Goal: Check status: Check status

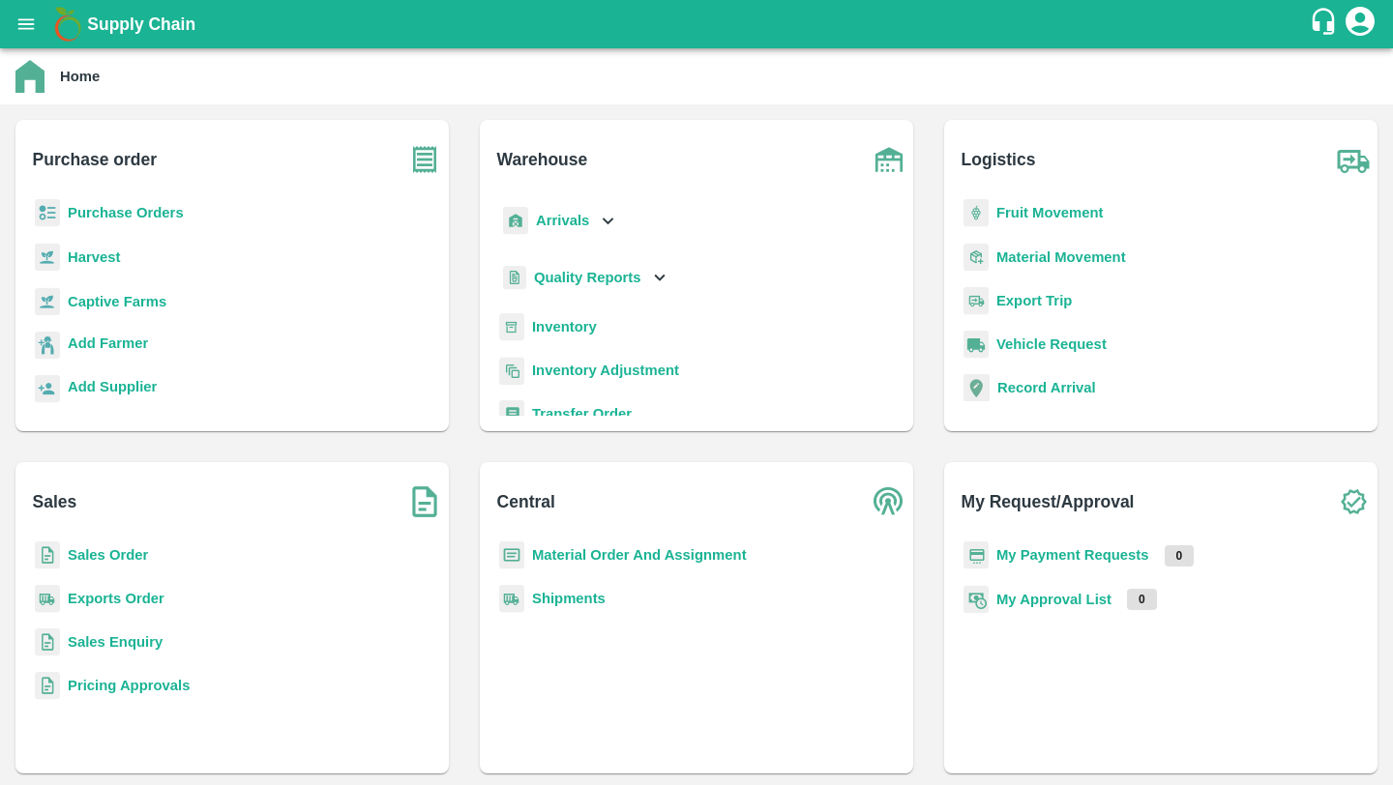
click at [597, 270] on b "Quality Reports" at bounding box center [587, 277] width 107 height 15
click at [586, 368] on span "Purchase Order" at bounding box center [600, 364] width 102 height 21
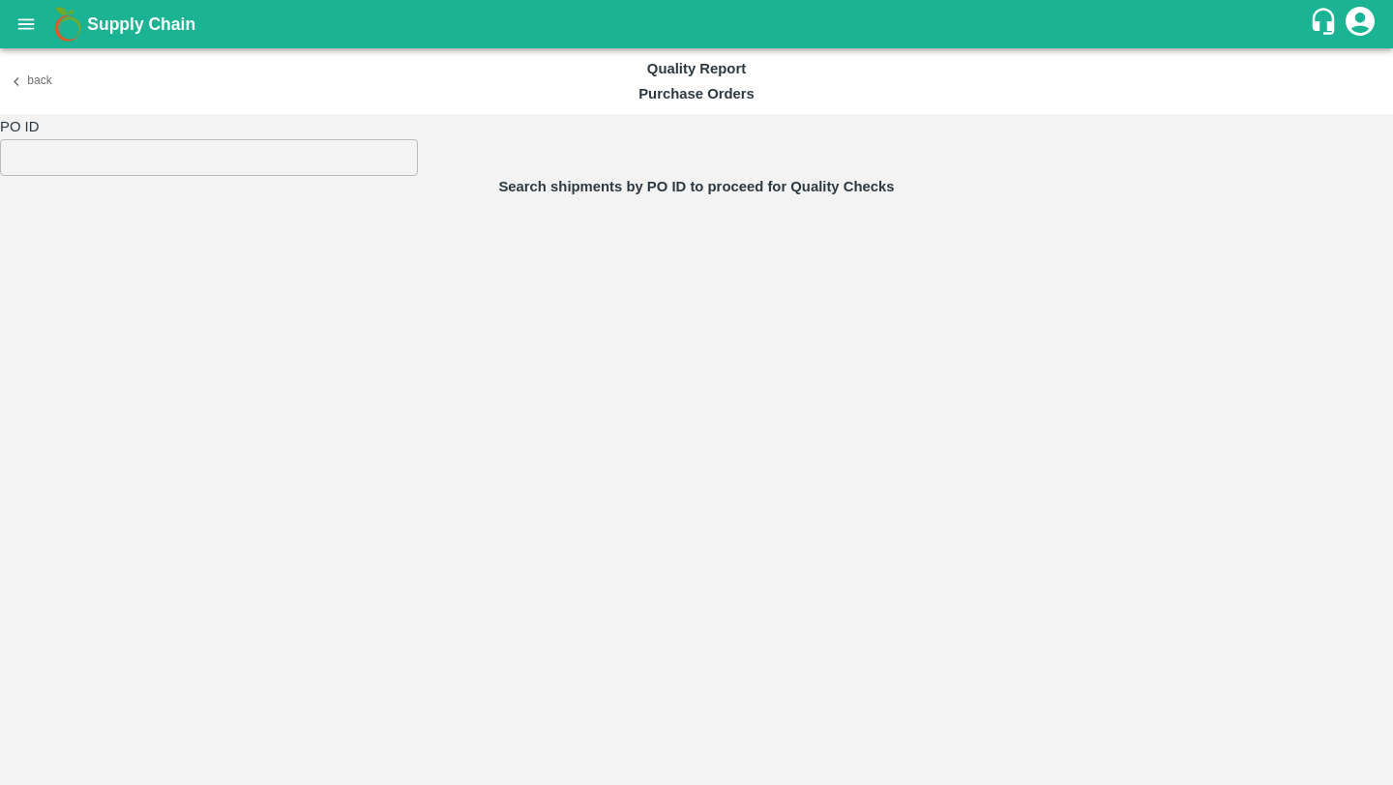
click at [207, 170] on input "number" at bounding box center [209, 157] width 418 height 37
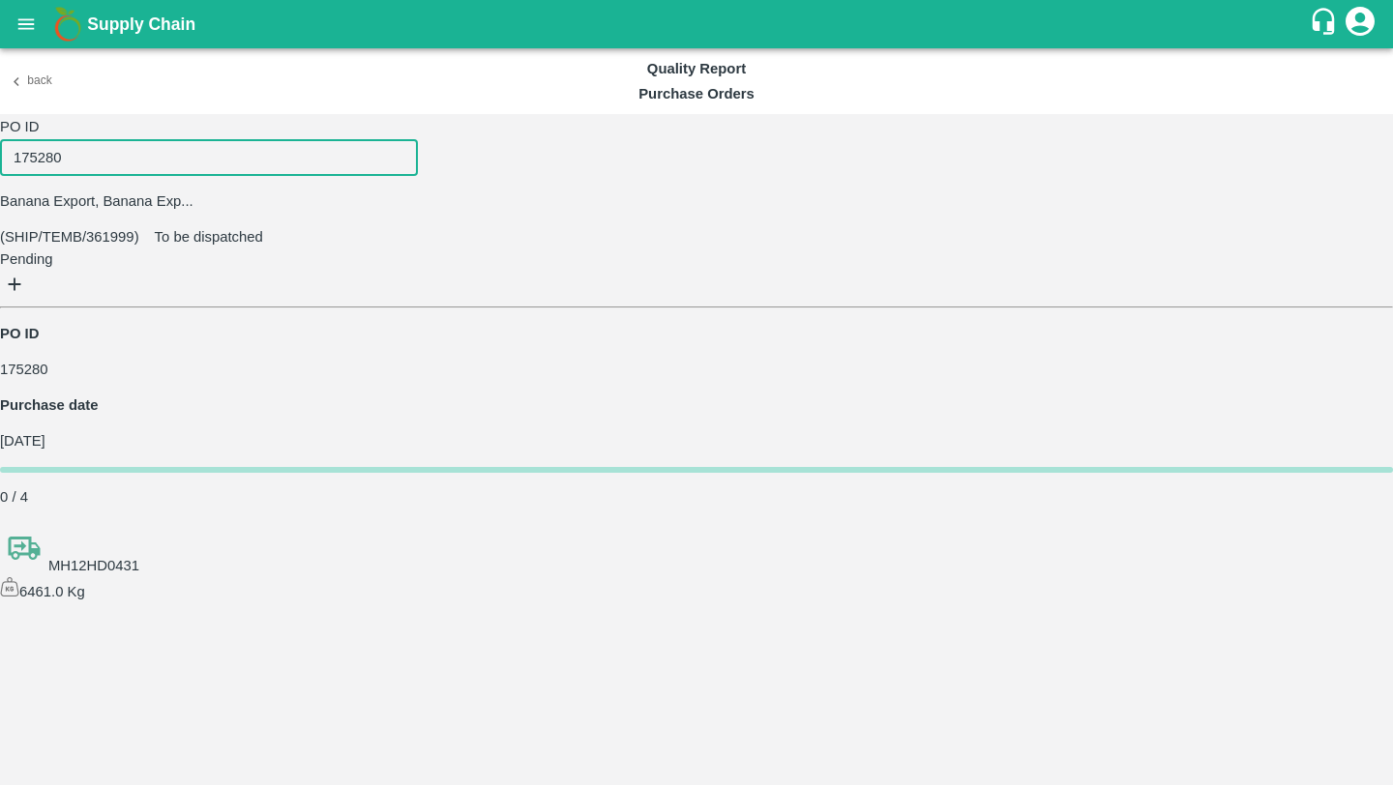
type input "175280"
click at [25, 274] on icon "button" at bounding box center [14, 284] width 21 height 21
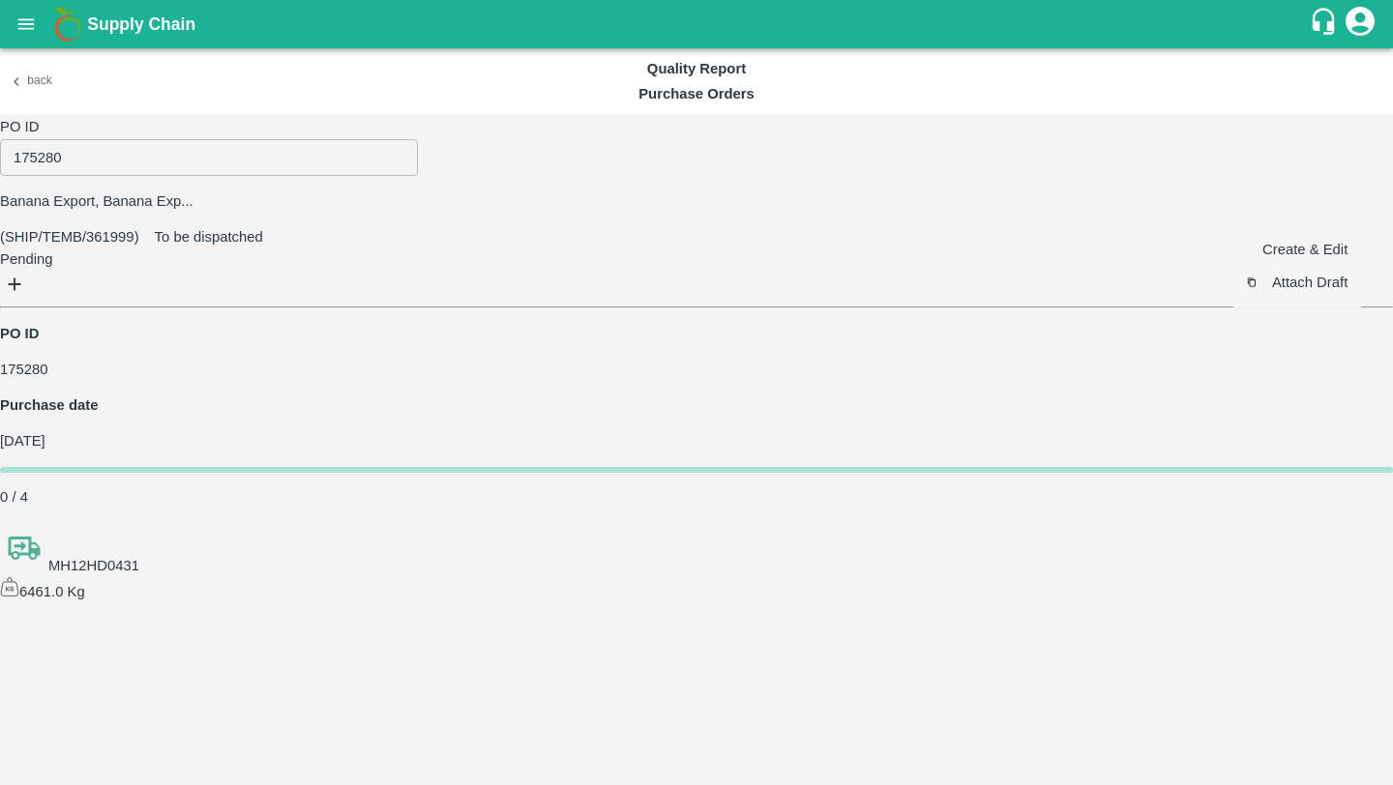
click at [1313, 247] on li "Create & Edit" at bounding box center [1297, 249] width 132 height 33
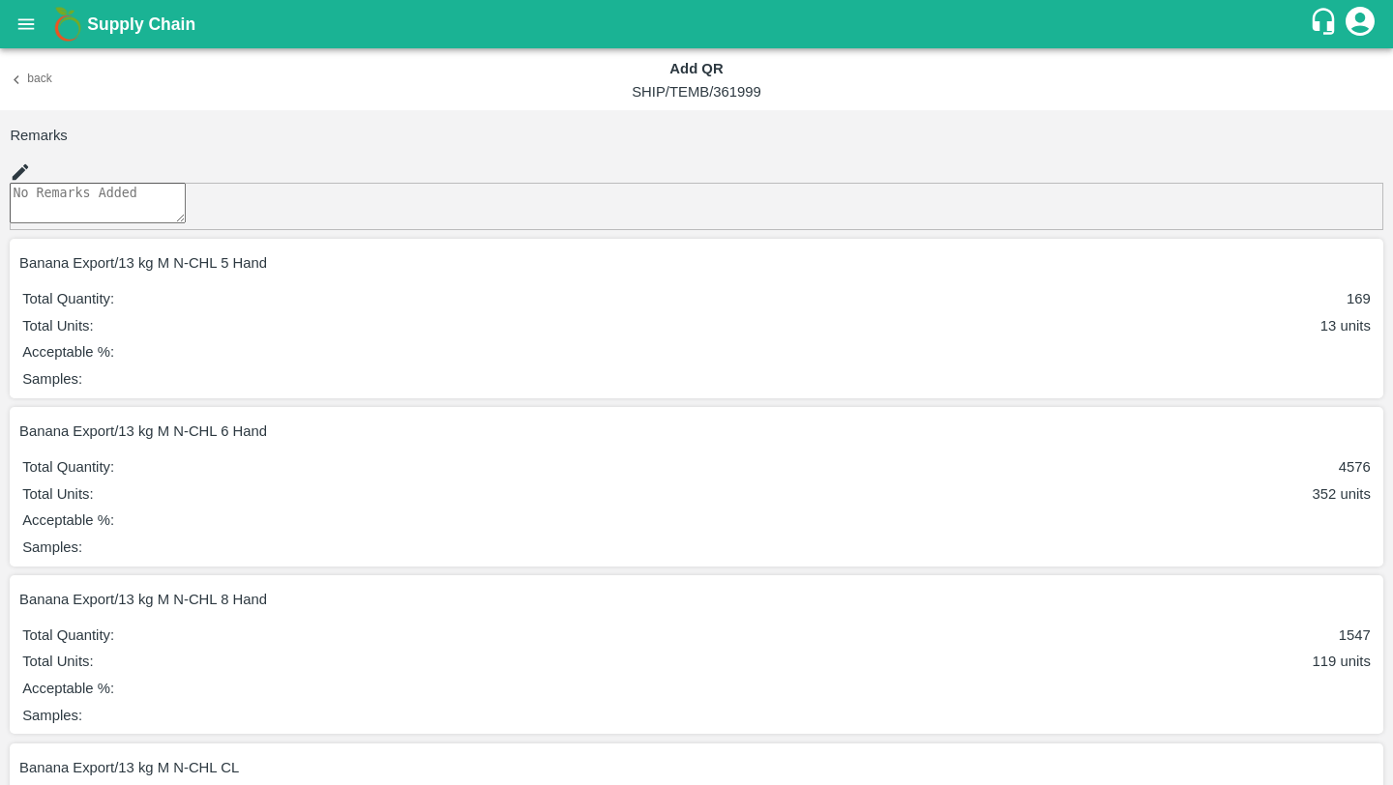
click at [1370, 272] on icon "button" at bounding box center [1370, 272] width 0 height 0
click at [1318, 340] on span "Refer QR" at bounding box center [1331, 350] width 61 height 21
click at [1373, 443] on icon "button" at bounding box center [1381, 451] width 17 height 17
click at [1309, 494] on span "Refer QR" at bounding box center [1331, 504] width 61 height 21
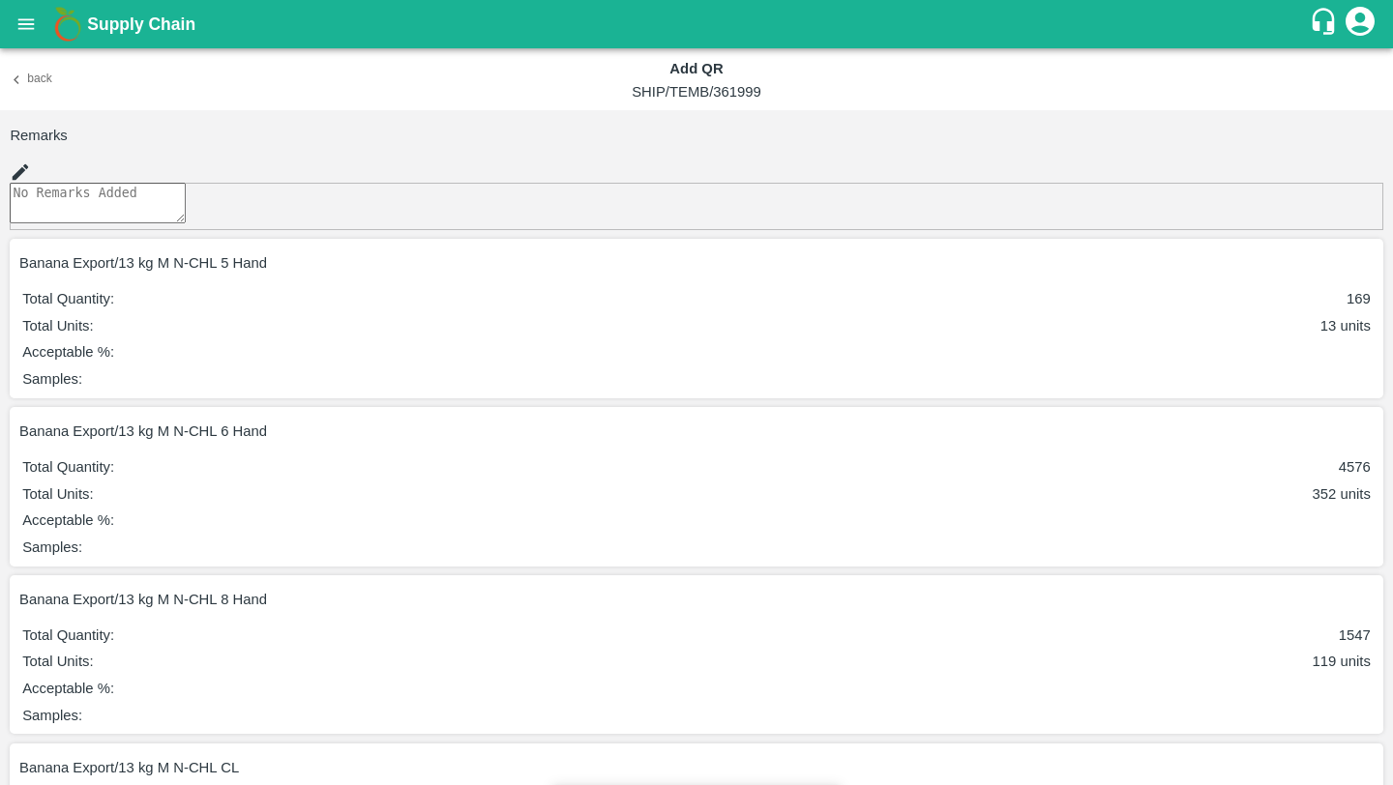
click at [1373, 275] on icon "button" at bounding box center [1381, 283] width 17 height 17
click at [1319, 340] on span "Refer QR" at bounding box center [1331, 350] width 61 height 21
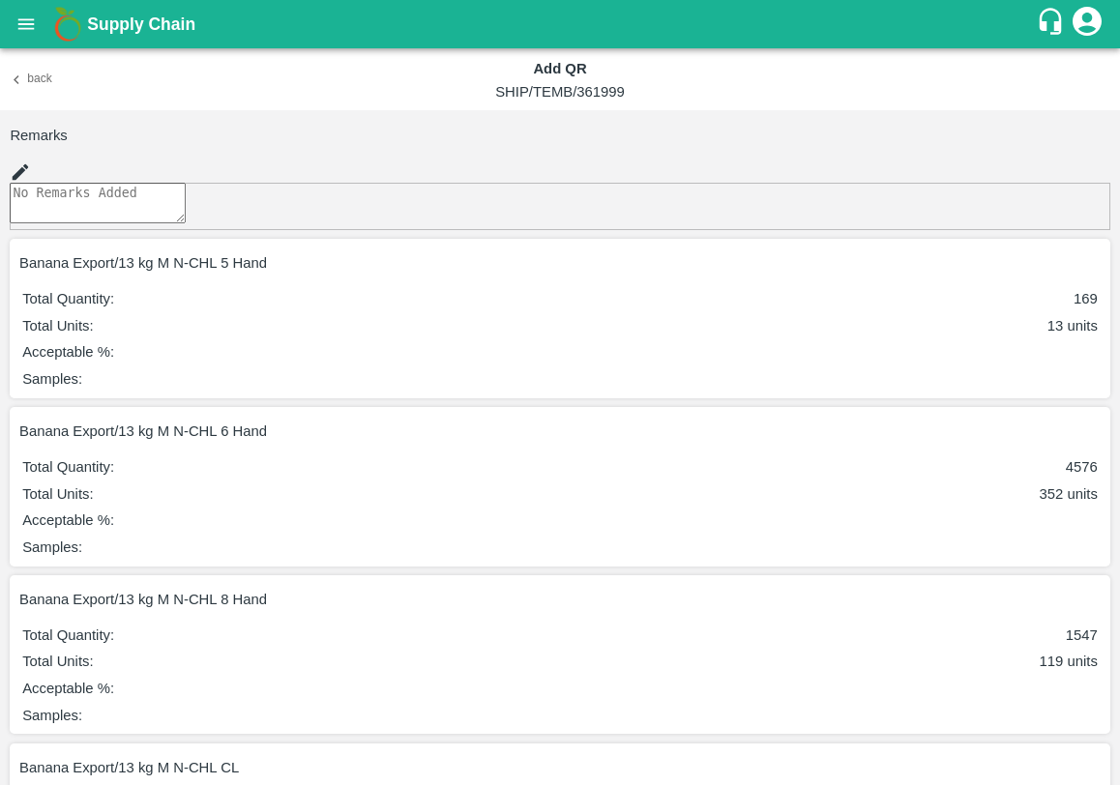
click at [1101, 275] on icon "button" at bounding box center [1109, 283] width 17 height 17
click at [1080, 248] on div at bounding box center [560, 392] width 1120 height 785
click at [1101, 275] on icon "button" at bounding box center [1109, 283] width 17 height 17
click at [1057, 340] on span "Refer QR" at bounding box center [1058, 350] width 61 height 21
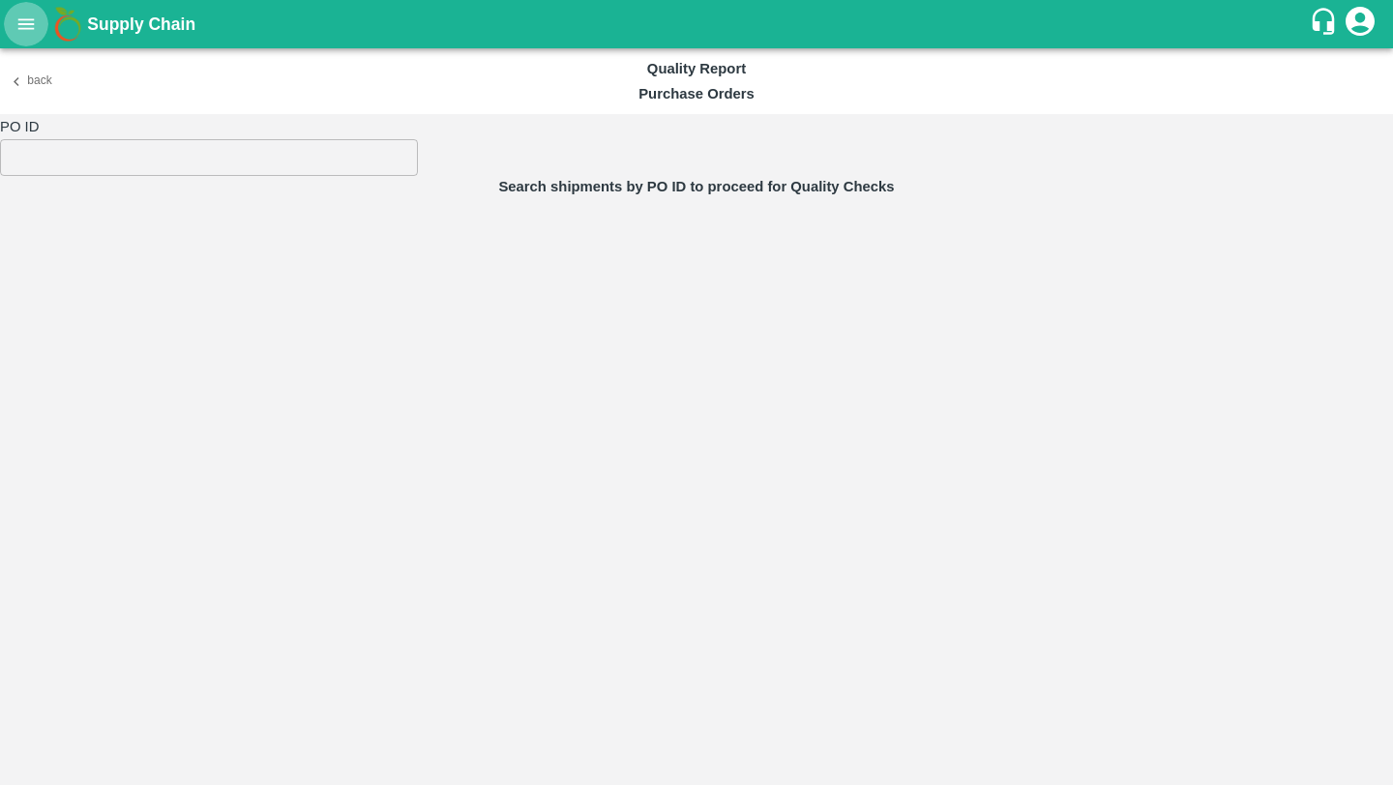
click at [29, 20] on icon "open drawer" at bounding box center [25, 24] width 21 height 21
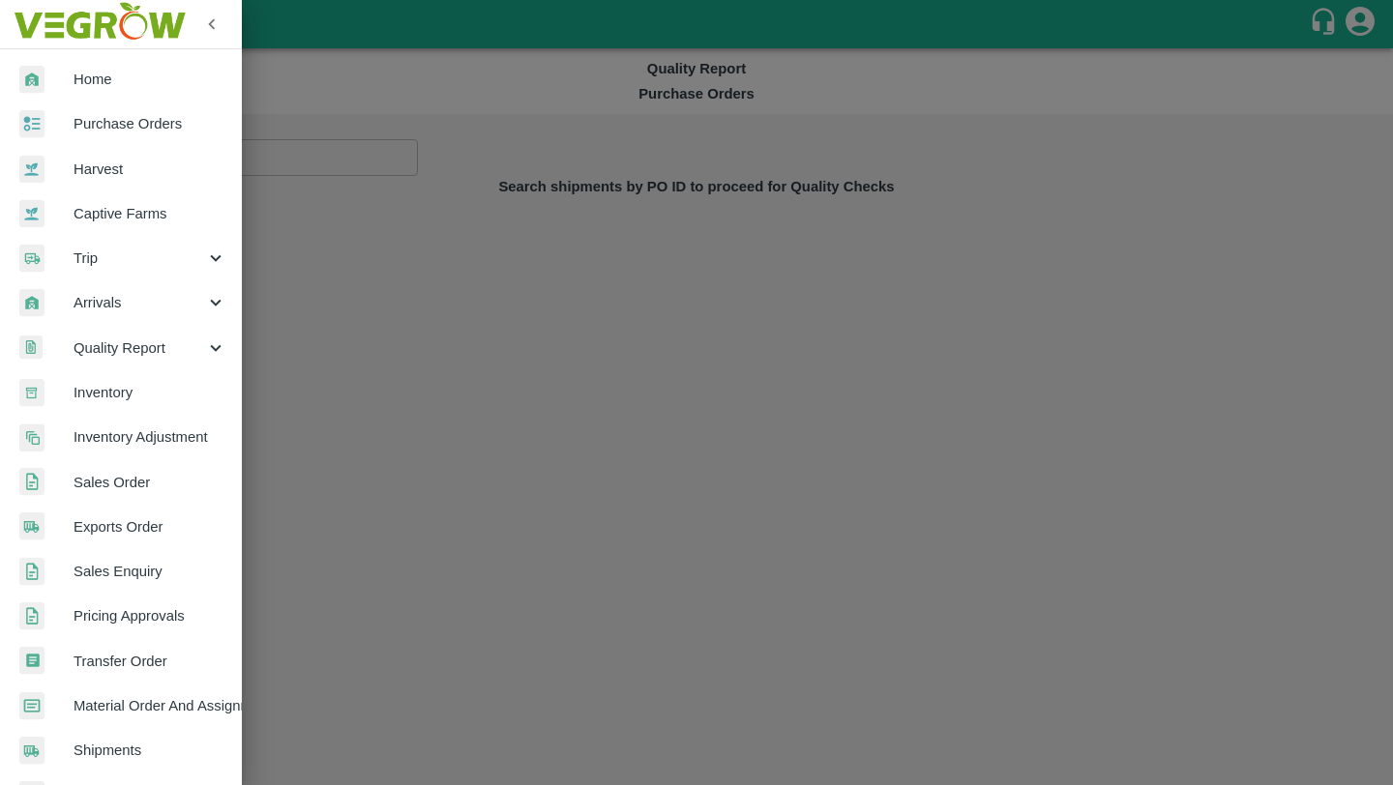
click at [86, 109] on link "Purchase Orders" at bounding box center [121, 124] width 242 height 44
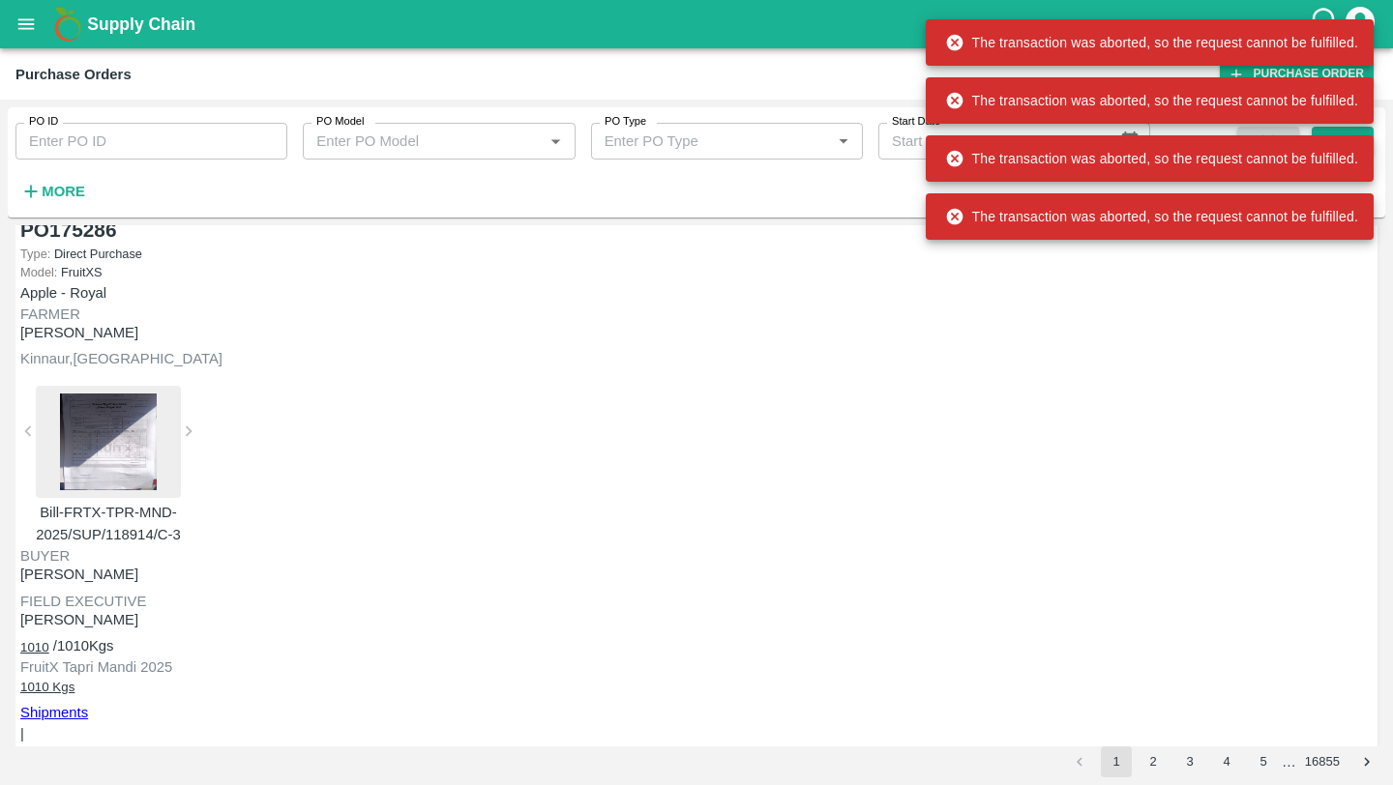
scroll to position [1040, 0]
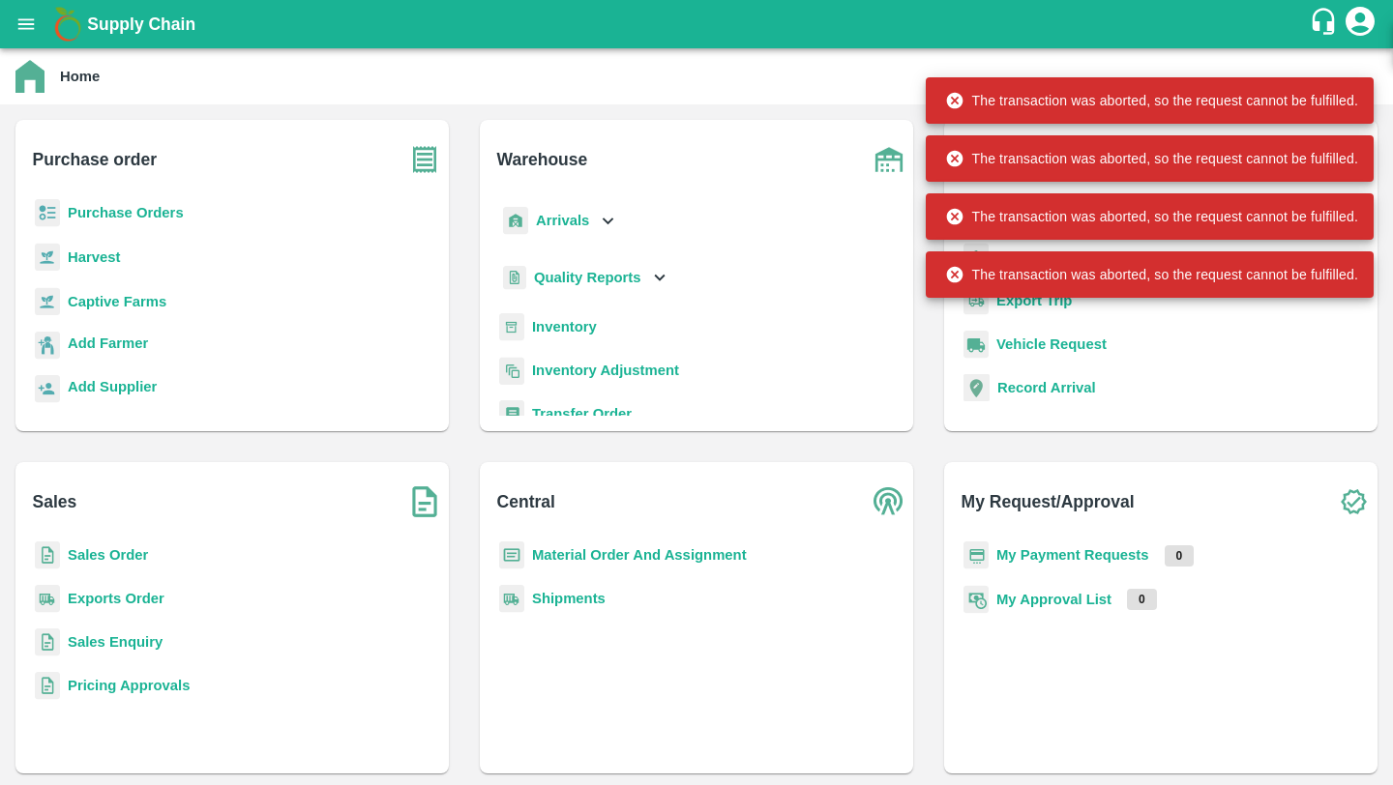
click at [32, 30] on icon "open drawer" at bounding box center [25, 24] width 21 height 21
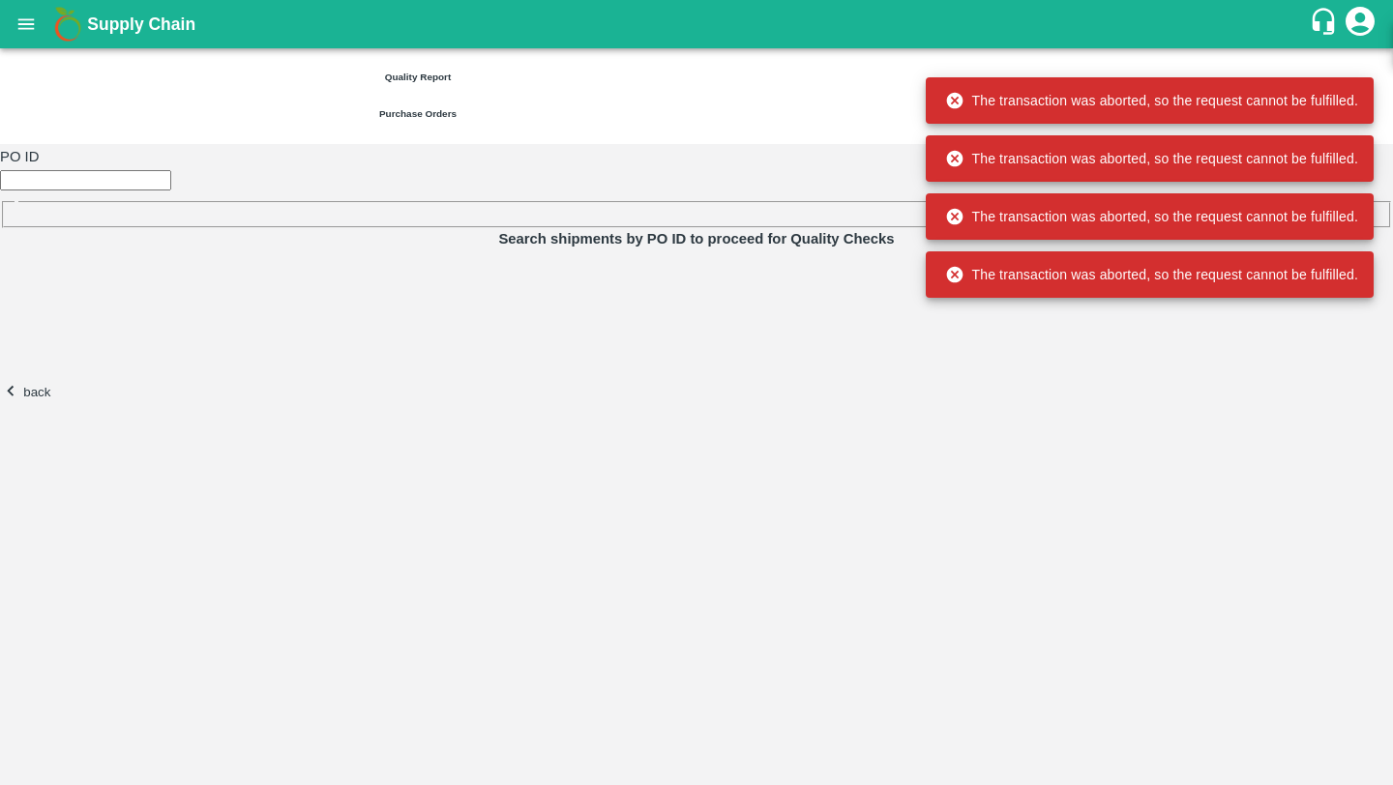
click at [129, 170] on input "number" at bounding box center [85, 180] width 171 height 20
